Goal: Check status: Check status

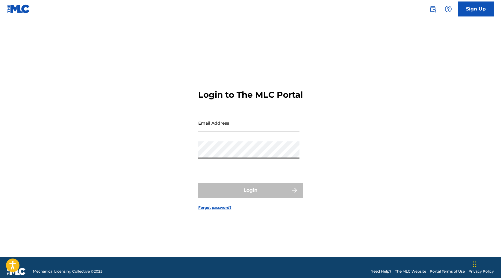
type input "[EMAIL_ADDRESS][DOMAIN_NAME]"
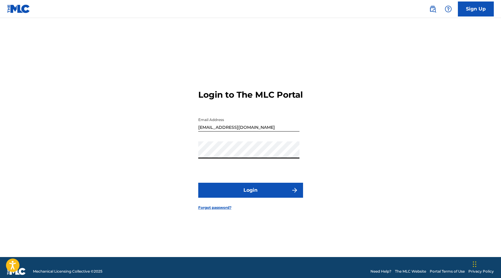
click at [250, 198] on button "Login" at bounding box center [250, 190] width 105 height 15
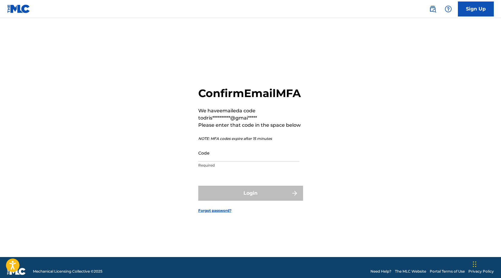
click at [256, 160] on input "Code" at bounding box center [248, 152] width 101 height 17
paste input "037519"
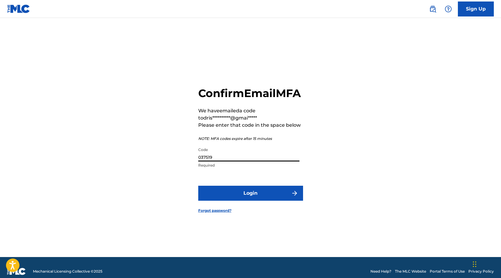
type input "037519"
click at [198, 186] on button "Login" at bounding box center [250, 193] width 105 height 15
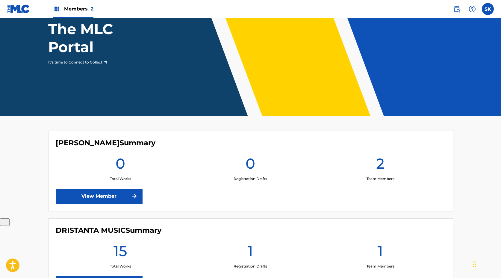
scroll to position [116, 0]
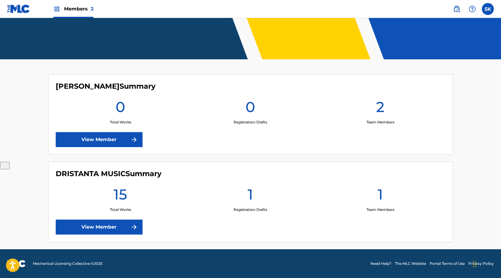
click at [108, 228] on link "View Member" at bounding box center [99, 226] width 87 height 15
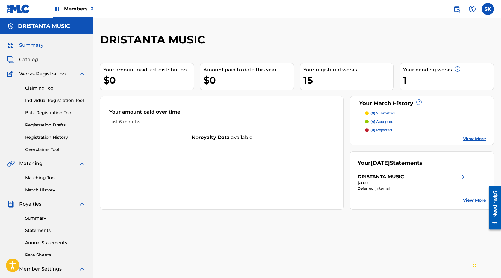
click at [38, 220] on link "Summary" at bounding box center [55, 218] width 60 height 6
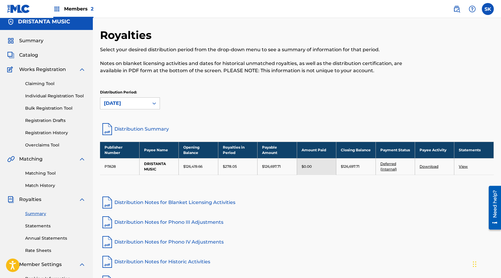
scroll to position [39, 0]
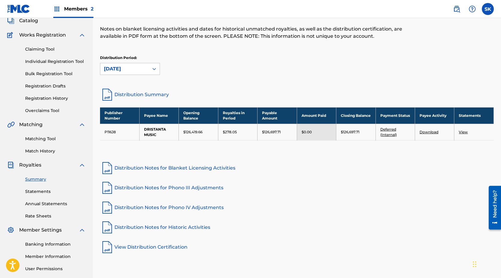
click at [388, 134] on link "Deferred (Internal)" at bounding box center [388, 132] width 16 height 10
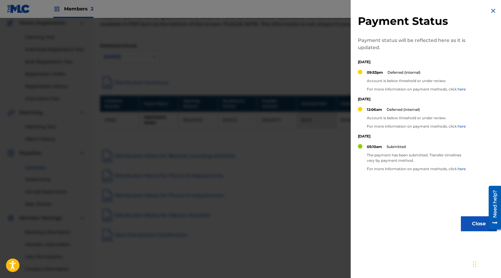
scroll to position [53, 0]
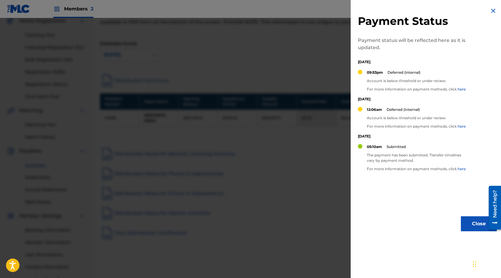
click at [491, 10] on img at bounding box center [492, 10] width 7 height 7
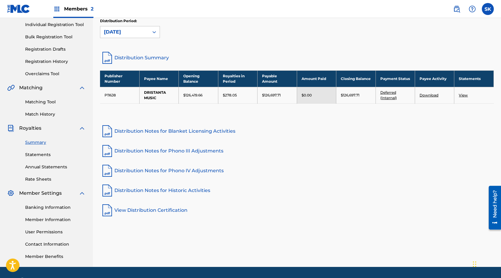
scroll to position [83, 0]
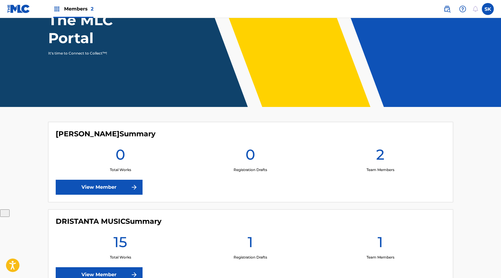
scroll to position [87, 0]
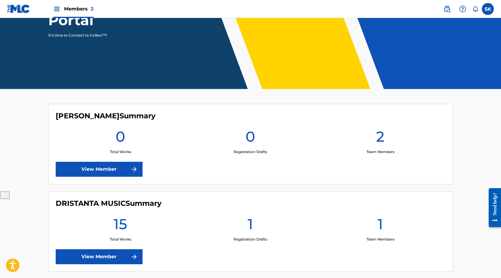
click at [111, 252] on link "View Member" at bounding box center [99, 256] width 87 height 15
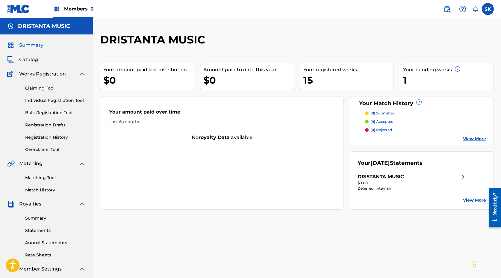
click at [36, 217] on link "Summary" at bounding box center [55, 218] width 60 height 6
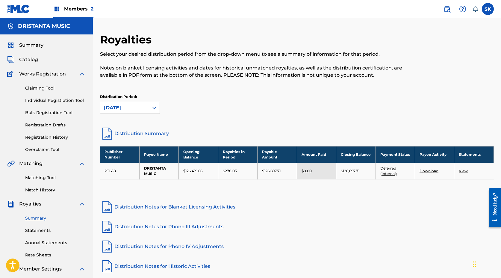
click at [187, 171] on p "$126,419.66" at bounding box center [192, 170] width 19 height 5
drag, startPoint x: 186, startPoint y: 171, endPoint x: 213, endPoint y: 175, distance: 27.9
click at [213, 175] on td "$126,419.66" at bounding box center [198, 171] width 39 height 16
copy p "126,419.66"
click at [281, 164] on td "$126,697.71" at bounding box center [276, 171] width 39 height 16
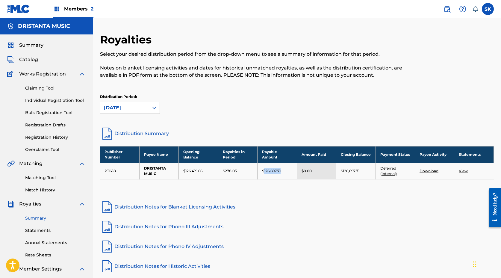
drag, startPoint x: 265, startPoint y: 172, endPoint x: 287, endPoint y: 172, distance: 22.2
click at [287, 172] on div "$126,697.71" at bounding box center [277, 170] width 30 height 5
copy p "126,697.71"
click at [50, 43] on div "Summary" at bounding box center [46, 45] width 78 height 7
click at [36, 46] on span "Summary" at bounding box center [31, 45] width 24 height 7
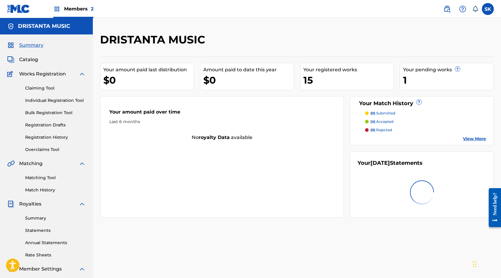
click at [54, 7] on img at bounding box center [56, 8] width 7 height 7
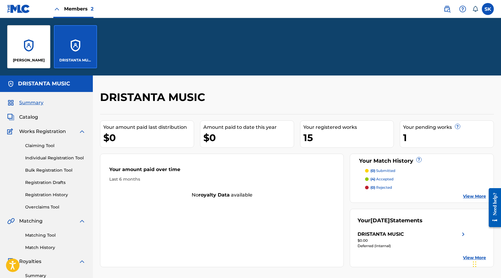
click at [38, 44] on div "[PERSON_NAME]" at bounding box center [28, 46] width 43 height 43
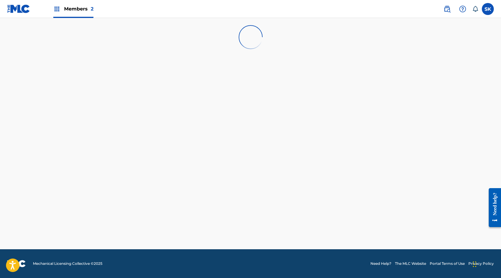
click at [74, 7] on span "Members 2" at bounding box center [78, 8] width 29 height 7
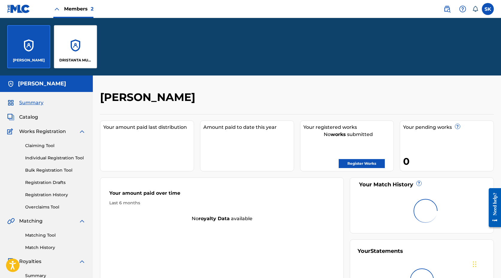
click at [61, 50] on div "DRISTANTA MUSIC" at bounding box center [75, 46] width 43 height 43
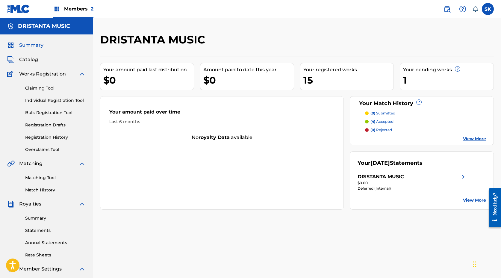
click at [268, 106] on div "Your amount paid over time Last 6 months" at bounding box center [221, 116] width 243 height 34
click at [225, 78] on div "$0" at bounding box center [248, 79] width 90 height 13
